Goal: Navigation & Orientation: Find specific page/section

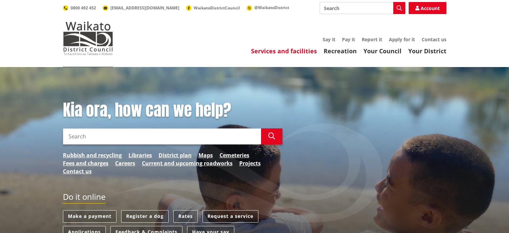
click at [286, 53] on link "Services and facilities" at bounding box center [284, 51] width 66 height 8
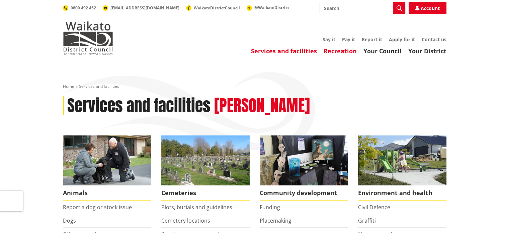
click at [336, 53] on link "Recreation" at bounding box center [340, 51] width 33 height 8
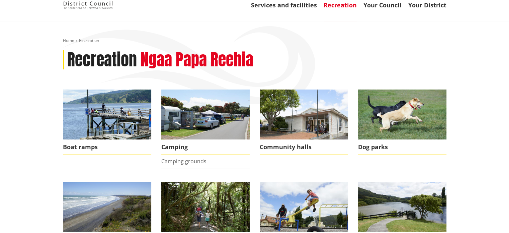
scroll to position [47, 0]
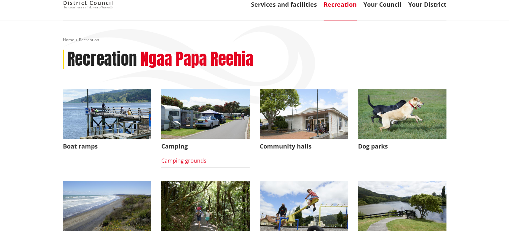
click at [179, 161] on link "Camping grounds" at bounding box center [183, 160] width 45 height 7
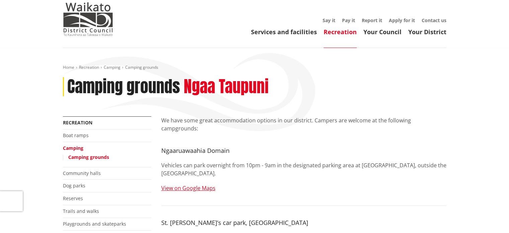
scroll to position [18, 0]
